Goal: Entertainment & Leisure: Consume media (video, audio)

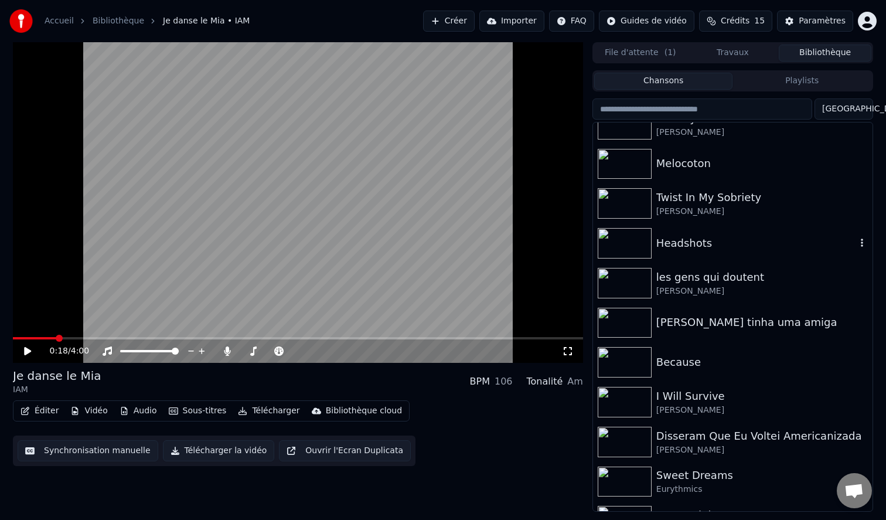
scroll to position [608, 0]
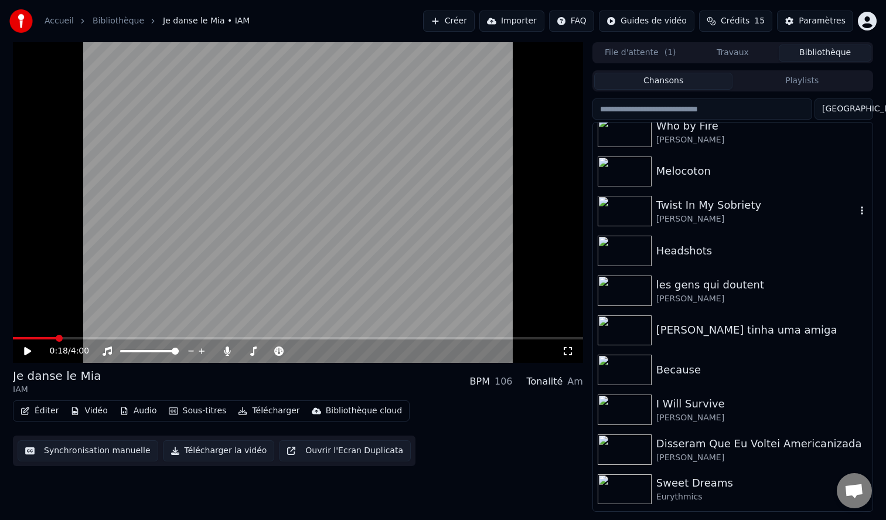
click at [620, 206] on img at bounding box center [624, 211] width 54 height 30
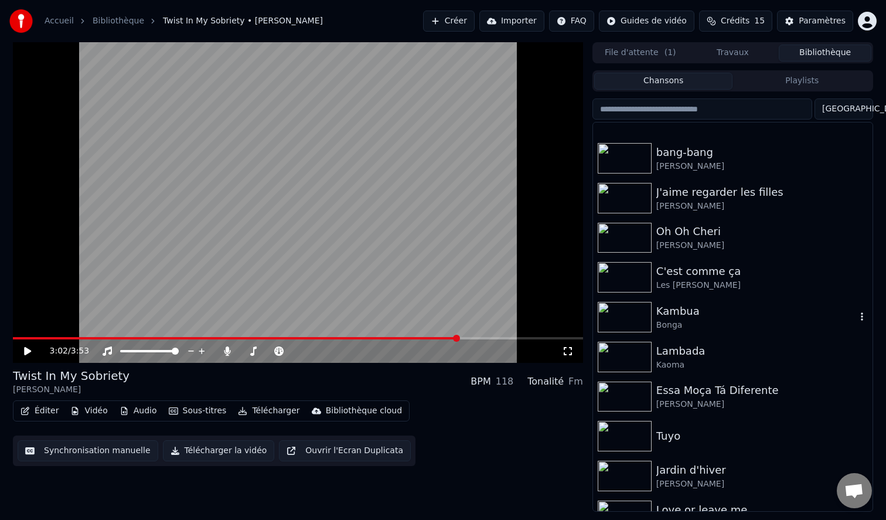
scroll to position [1330, 0]
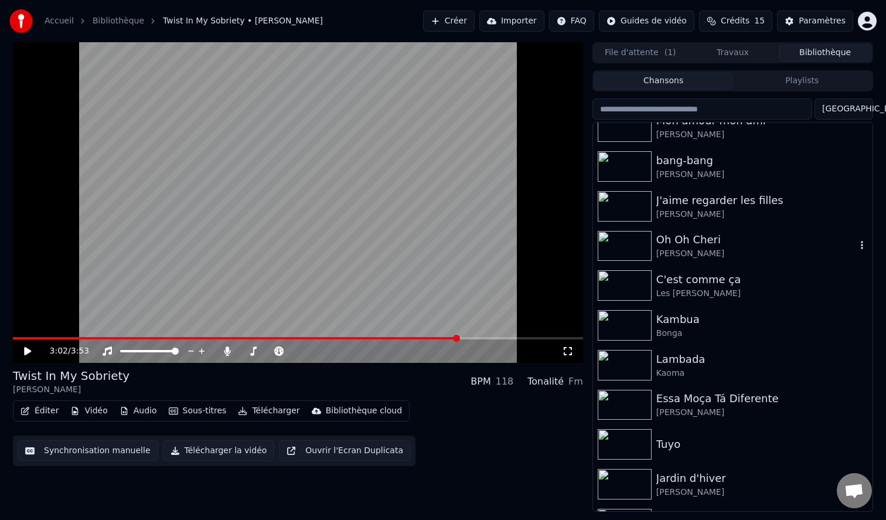
click at [618, 245] on img at bounding box center [624, 246] width 54 height 30
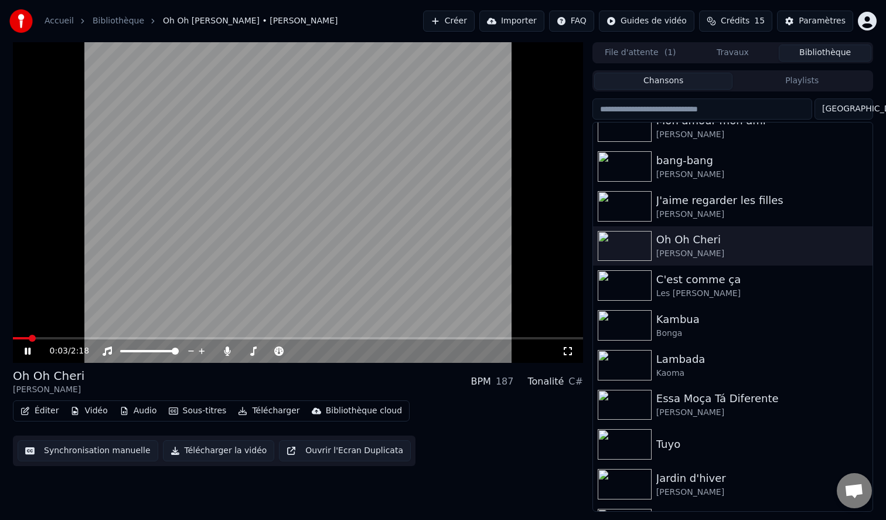
click at [569, 347] on icon at bounding box center [568, 351] width 8 height 8
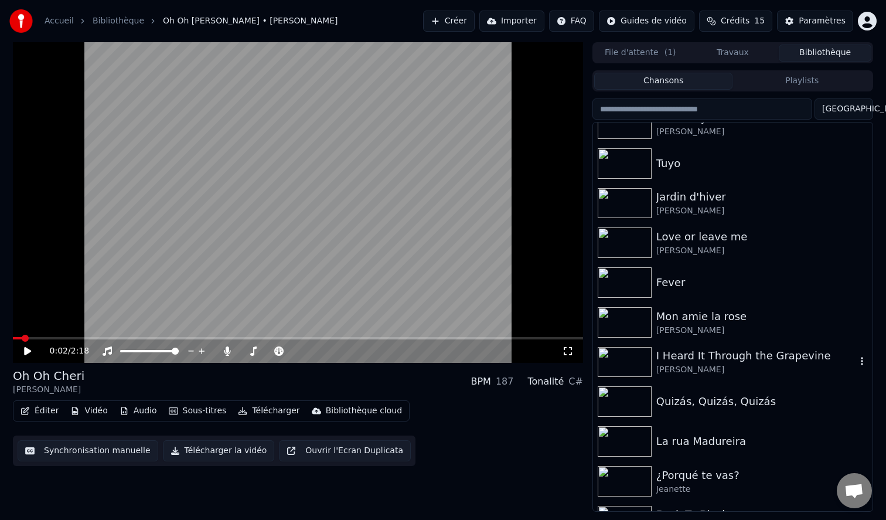
scroll to position [1611, 0]
click at [648, 319] on img at bounding box center [624, 323] width 54 height 30
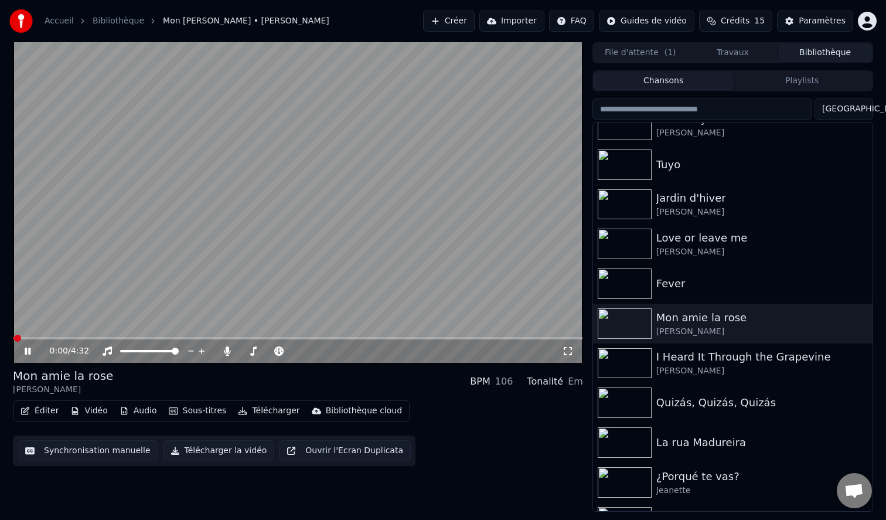
click at [565, 347] on icon at bounding box center [568, 351] width 8 height 8
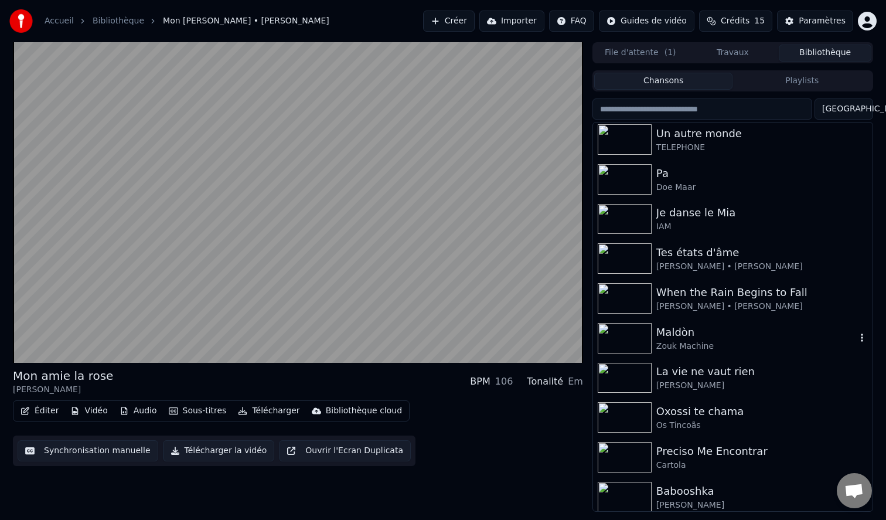
scroll to position [2, 0]
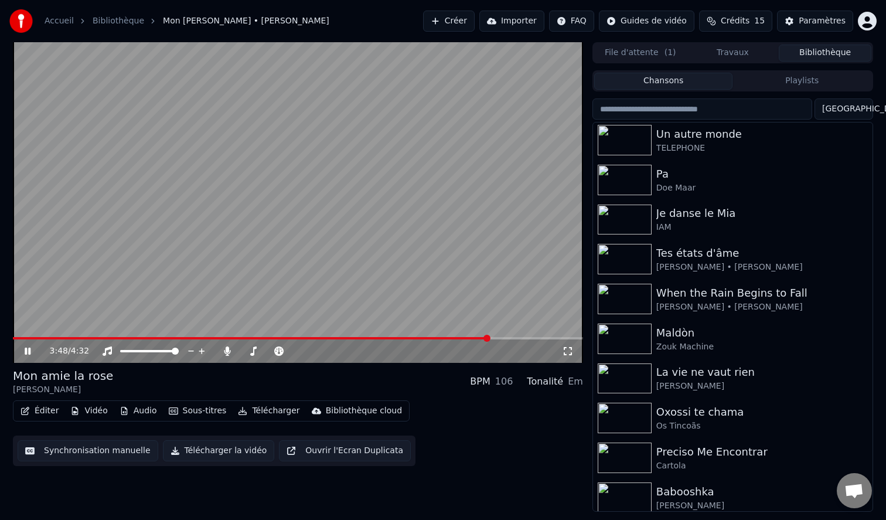
click at [370, 268] on video at bounding box center [298, 202] width 570 height 320
